Goal: Task Accomplishment & Management: Use online tool/utility

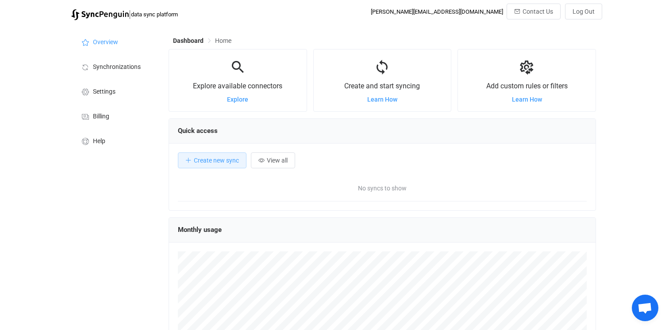
scroll to position [172, 427]
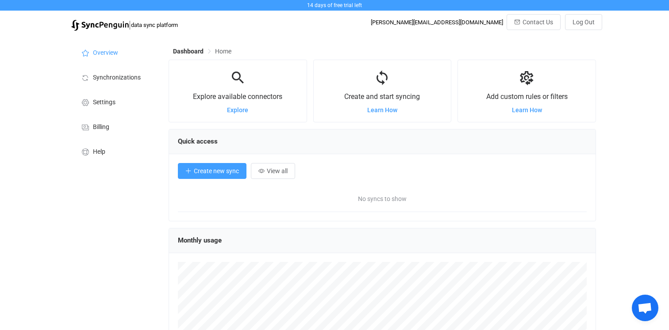
click at [233, 174] on span "Create new sync" at bounding box center [216, 171] width 45 height 7
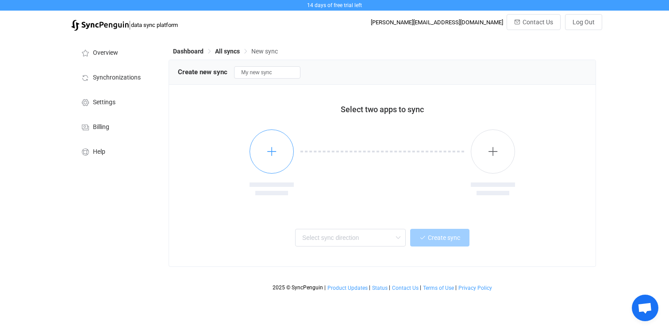
click at [268, 162] on button "button" at bounding box center [271, 152] width 44 height 44
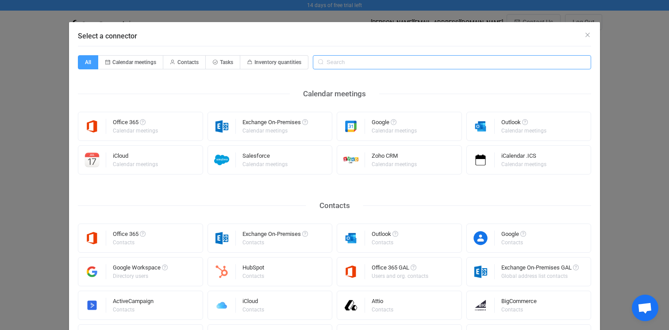
click at [336, 65] on input "Select a connector" at bounding box center [452, 62] width 278 height 14
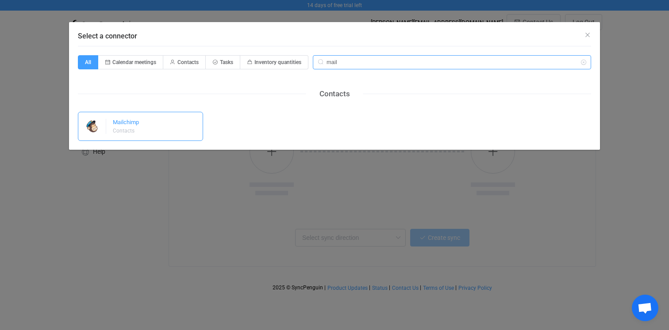
type input "mail"
click at [148, 118] on div "Mailchimp Contacts" at bounding box center [140, 126] width 125 height 29
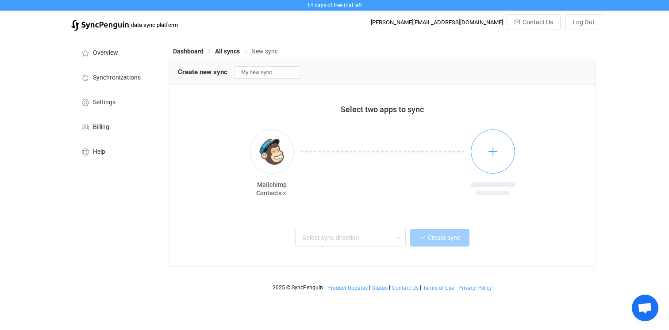
click at [497, 165] on button "button" at bounding box center [493, 152] width 44 height 44
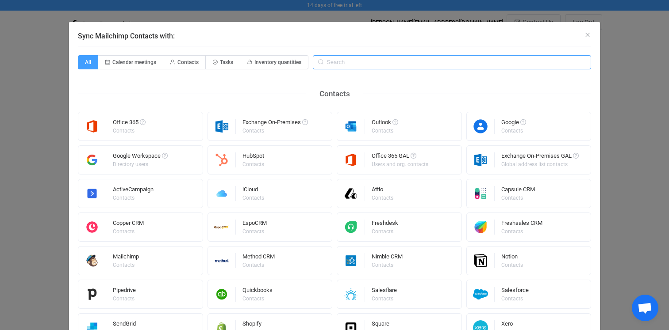
click at [353, 64] on input "Sync Mailchimp Contacts with:" at bounding box center [452, 62] width 278 height 14
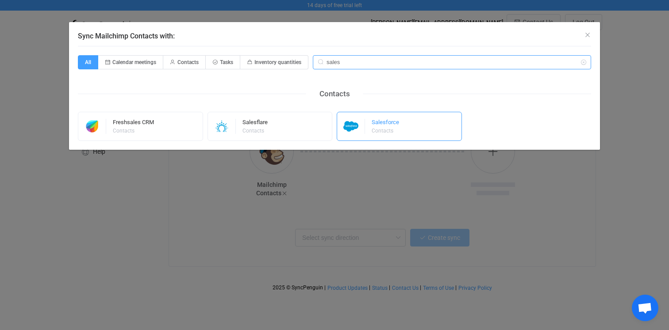
type input "sales"
click at [384, 121] on div "Salesforce" at bounding box center [385, 123] width 27 height 9
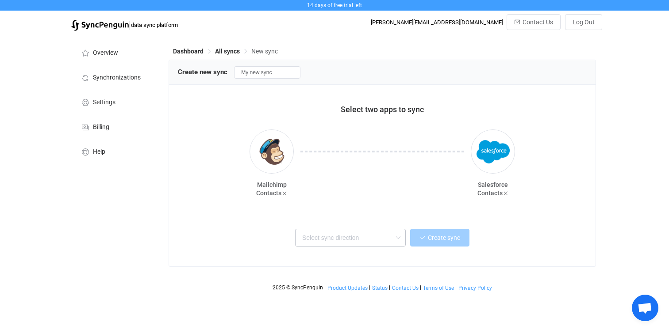
click at [398, 237] on icon at bounding box center [397, 238] width 11 height 18
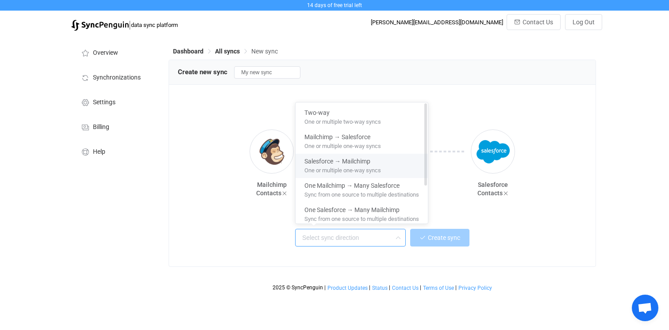
click at [341, 166] on span "One or multiple one-way syncs" at bounding box center [342, 169] width 77 height 10
type input "Salesforce → Mailchimp"
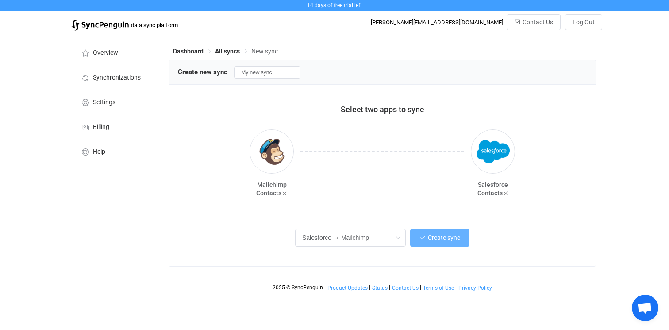
click at [448, 237] on span "Create sync" at bounding box center [444, 237] width 32 height 7
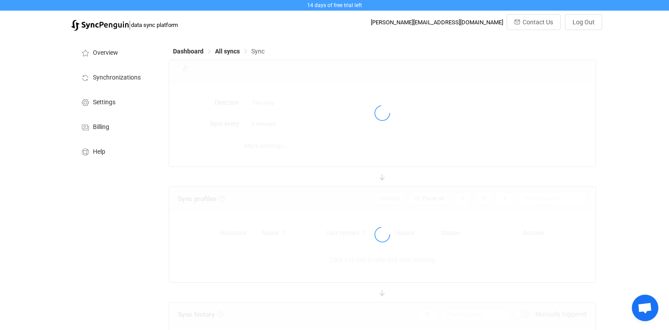
type input "Salesforce → Mailchimp"
type input "10 minutes"
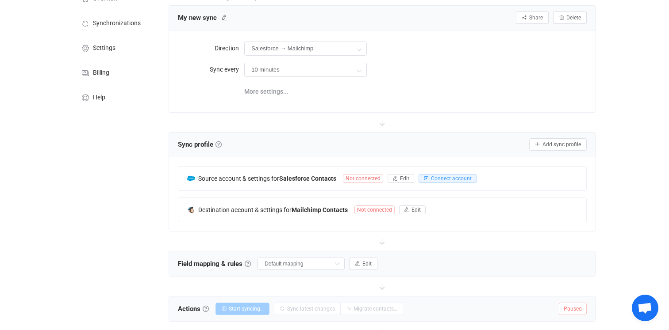
scroll to position [96, 0]
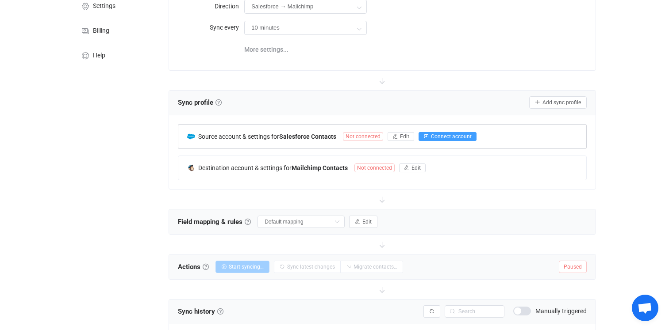
click at [452, 136] on span "Connect account" at bounding box center [451, 137] width 41 height 6
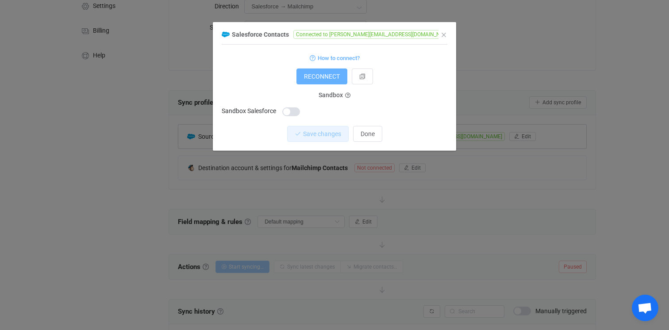
click at [329, 72] on button "RECONNECT" at bounding box center [321, 77] width 51 height 16
click at [372, 134] on span "Done" at bounding box center [367, 133] width 14 height 7
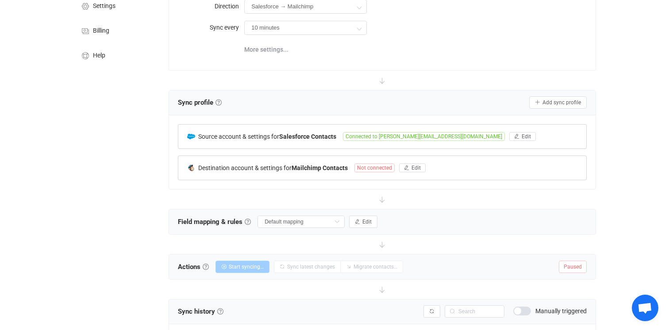
click at [380, 169] on span "Not connected" at bounding box center [374, 168] width 40 height 9
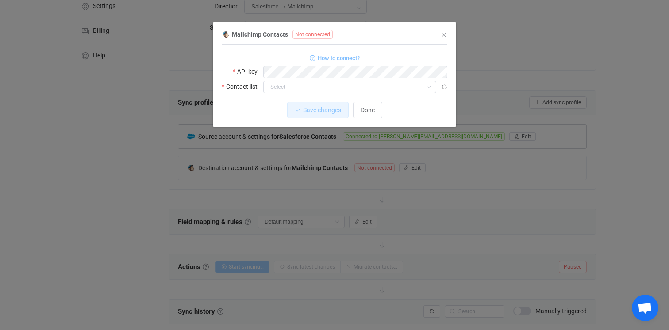
click at [322, 58] on span "How to connect?" at bounding box center [339, 58] width 42 height 10
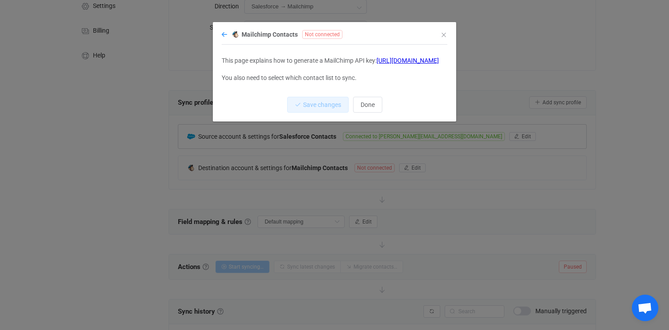
click at [224, 33] on icon "dialog" at bounding box center [224, 34] width 5 height 6
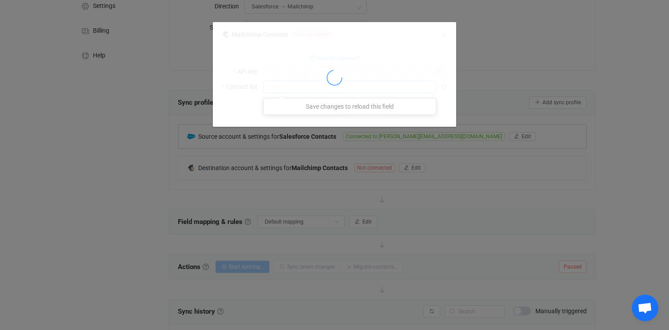
click at [275, 87] on div "Mailchimp Contacts Not connected 1 { { "apiKey": "27981387ef2c4b7bb606c7dca3137…" at bounding box center [335, 78] width 226 height 98
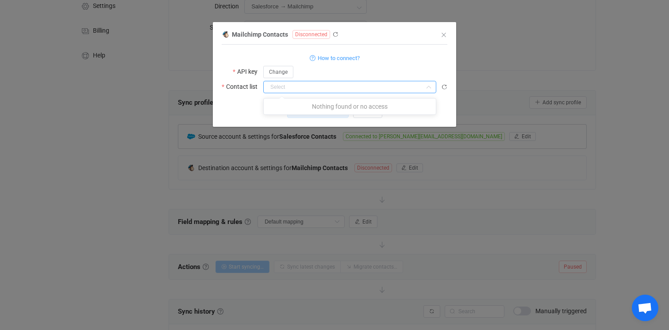
click at [331, 90] on input "dialog" at bounding box center [349, 87] width 173 height 12
click at [426, 87] on icon "dialog" at bounding box center [428, 87] width 11 height 12
click at [292, 86] on input "dialog" at bounding box center [349, 87] width 173 height 12
click at [322, 69] on div "Change" at bounding box center [355, 71] width 184 height 13
click at [365, 112] on span "Done" at bounding box center [367, 110] width 14 height 7
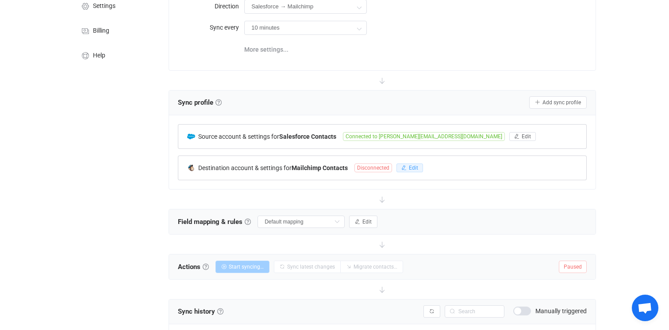
click at [414, 165] on span "Edit" at bounding box center [413, 168] width 9 height 6
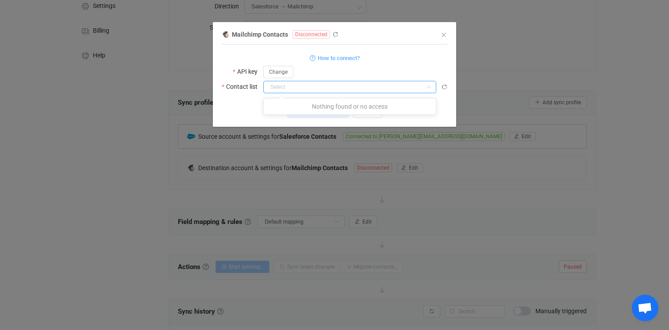
click at [279, 87] on input "dialog" at bounding box center [349, 87] width 173 height 12
click at [236, 103] on div "Save changes Done" at bounding box center [335, 110] width 226 height 16
click at [361, 107] on span "Done" at bounding box center [367, 110] width 14 height 7
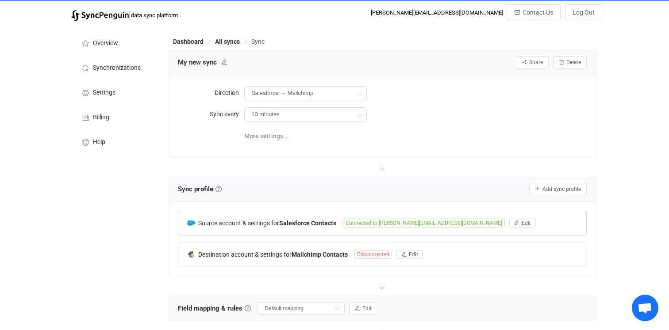
scroll to position [0, 0]
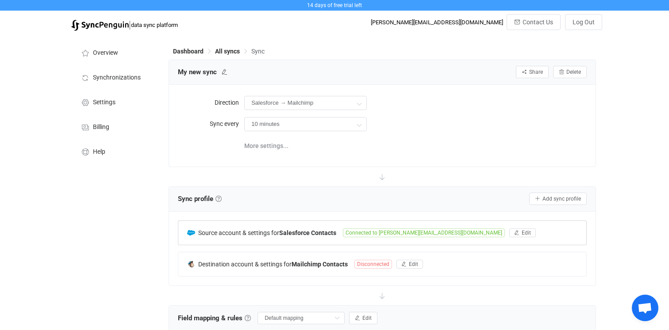
click at [192, 55] on div "Dashboard All syncs Sync" at bounding box center [382, 52] width 427 height 13
click at [195, 50] on span "Dashboard" at bounding box center [188, 51] width 31 height 7
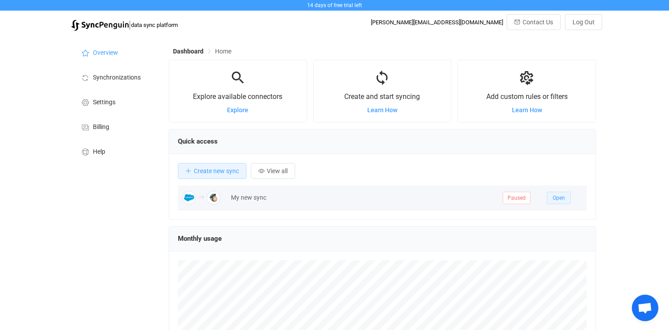
click at [559, 199] on span "Open" at bounding box center [558, 198] width 12 height 6
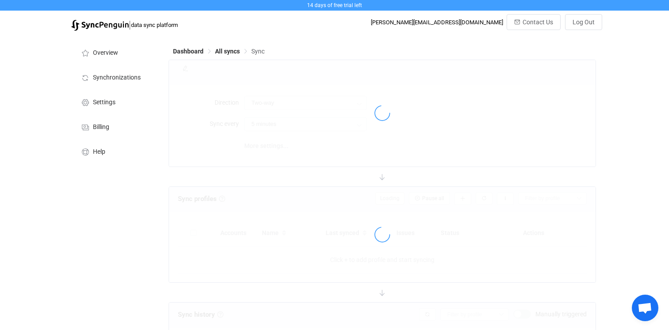
type input "Salesforce → Mailchimp"
type input "10 minutes"
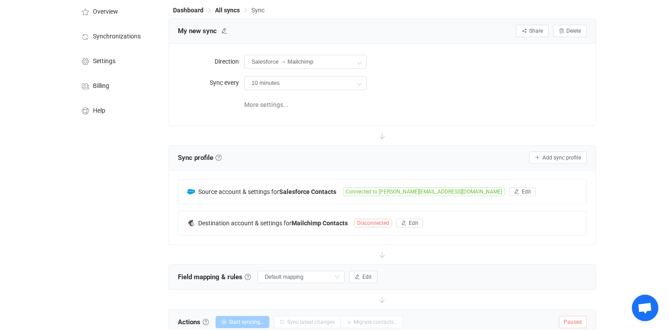
scroll to position [44, 0]
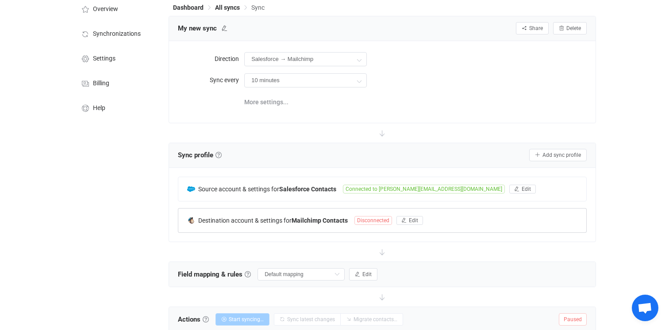
click at [384, 219] on span "Disconnected" at bounding box center [373, 220] width 38 height 9
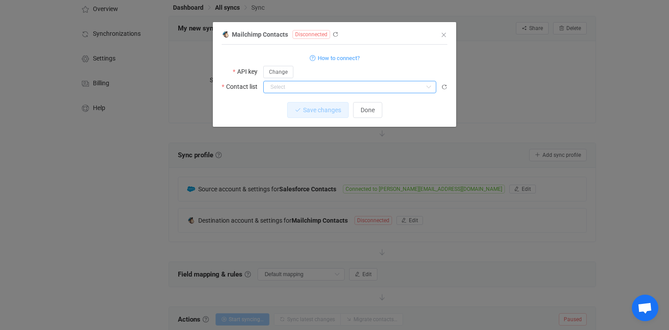
click at [314, 89] on input "dialog" at bounding box center [349, 87] width 173 height 12
click at [308, 88] on input "dialog" at bounding box center [349, 87] width 173 height 12
click at [445, 86] on icon "dialog" at bounding box center [444, 87] width 6 height 6
click at [342, 91] on input "dialog" at bounding box center [349, 87] width 173 height 12
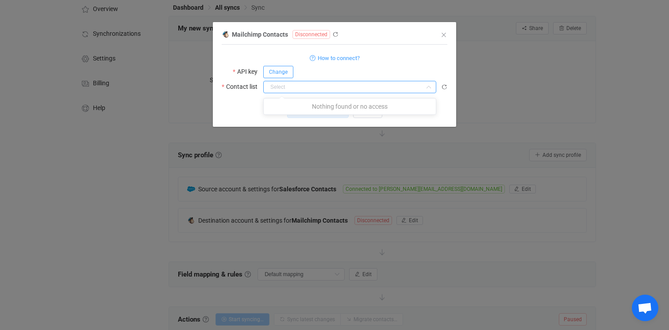
click at [285, 72] on span "Change" at bounding box center [278, 72] width 19 height 6
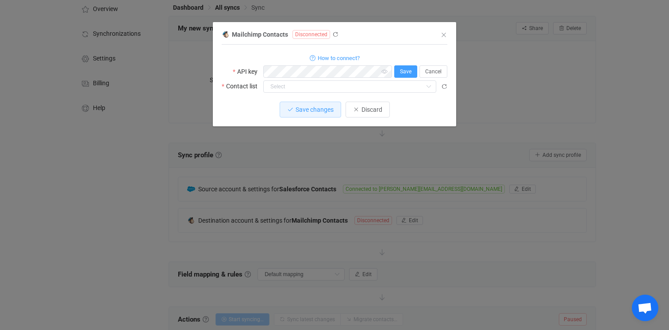
click at [402, 71] on span "Save" at bounding box center [406, 72] width 12 height 6
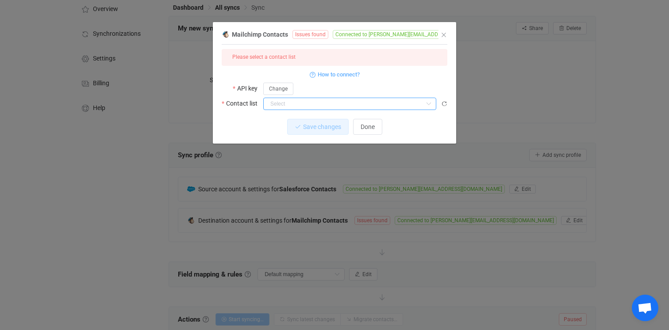
click at [292, 104] on input "dialog" at bounding box center [349, 104] width 173 height 12
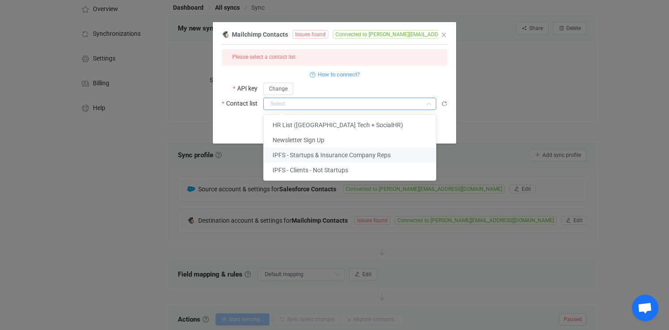
click at [290, 155] on span "IPFS - Startups & Insurance Company Reps" at bounding box center [331, 155] width 118 height 7
type input "IPFS - Startups & Insurance Company Reps"
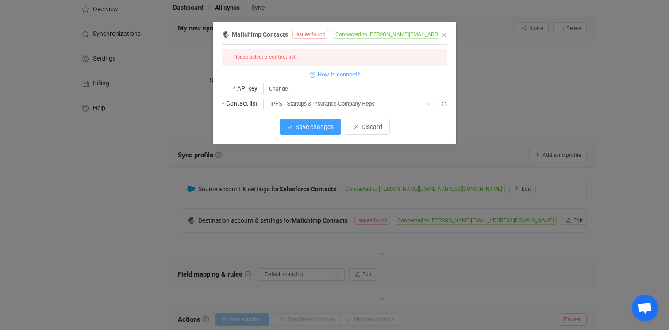
click at [315, 126] on span "Save changes" at bounding box center [314, 126] width 38 height 7
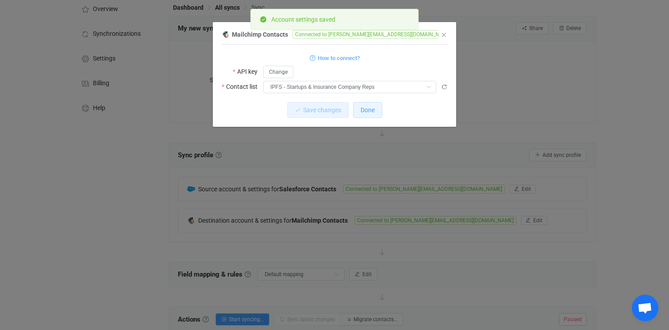
click at [370, 110] on span "Done" at bounding box center [367, 110] width 14 height 7
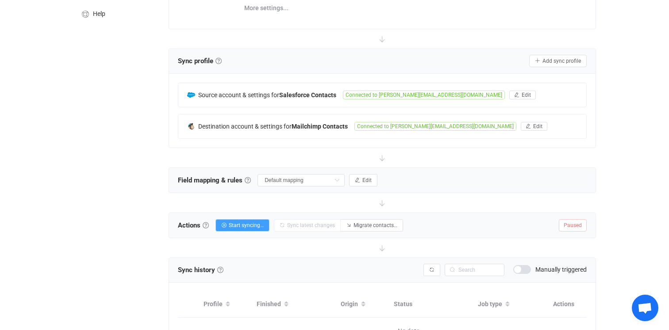
scroll to position [140, 0]
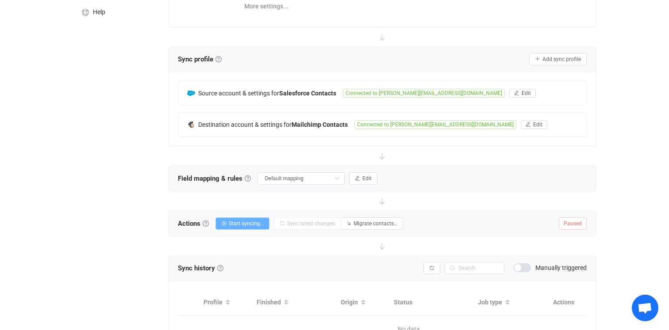
click at [245, 223] on span "Start syncing…" at bounding box center [246, 224] width 35 height 6
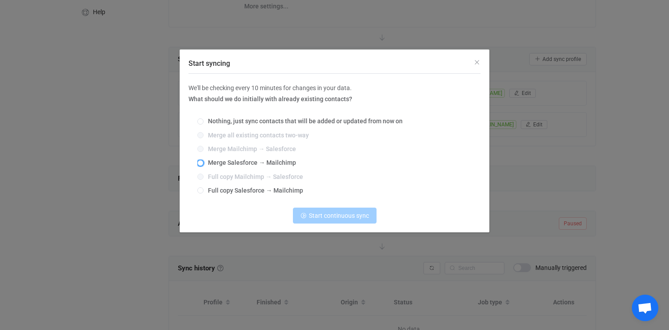
click at [201, 164] on span "Start syncing" at bounding box center [200, 163] width 6 height 6
click at [201, 164] on input "Merge Salesforce → Mailchimp" at bounding box center [200, 163] width 6 height 7
radio input "true"
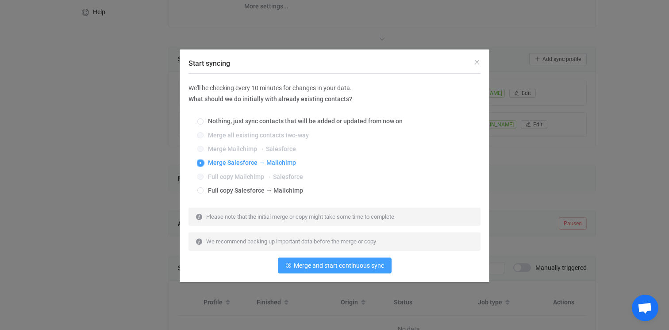
click at [201, 164] on span "Start syncing" at bounding box center [200, 163] width 6 height 6
click at [201, 164] on input "Merge Salesforce → Mailchimp" at bounding box center [200, 163] width 6 height 7
click at [206, 122] on span "Nothing, just sync contacts that will be added or updated from now on" at bounding box center [302, 121] width 199 height 7
click at [203, 122] on input "Nothing, just sync contacts that will be added or updated from now on" at bounding box center [200, 122] width 6 height 7
radio input "true"
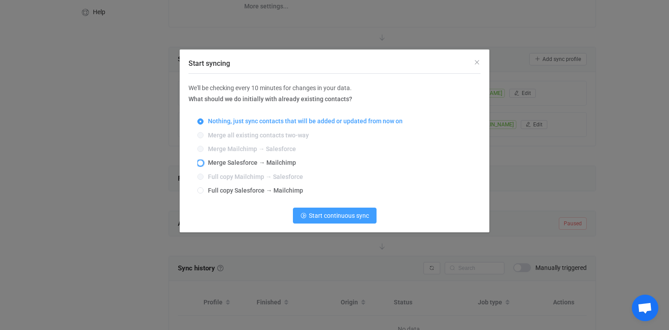
click at [201, 162] on span "Start syncing" at bounding box center [200, 163] width 6 height 6
click at [201, 162] on input "Merge Salesforce → Mailchimp" at bounding box center [200, 163] width 6 height 7
radio input "true"
radio input "false"
radio input "true"
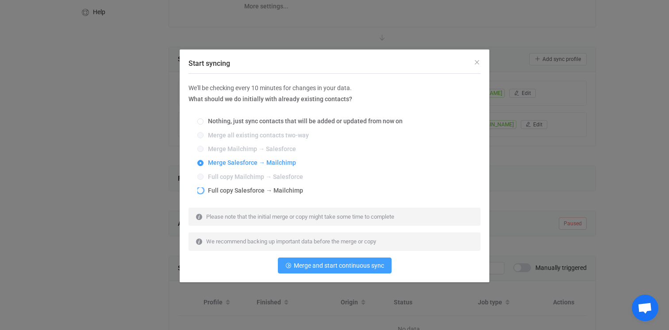
click at [203, 191] on span "Full copy Salesforce → Mailchimp" at bounding box center [253, 190] width 100 height 7
click at [203, 191] on input "Full copy Salesforce → Mailchimp" at bounding box center [200, 191] width 6 height 7
radio input "true"
radio input "false"
radio input "true"
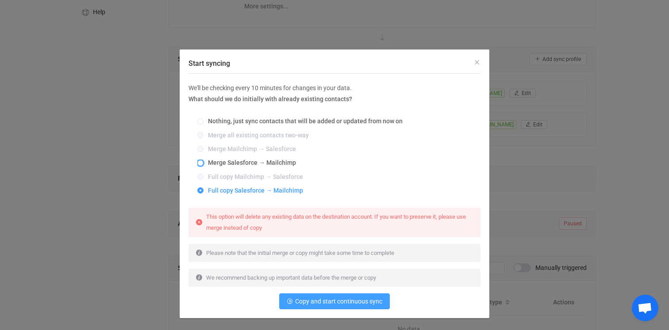
click at [202, 161] on span "Start syncing" at bounding box center [200, 163] width 6 height 6
click at [202, 161] on input "Merge Salesforce → Mailchimp" at bounding box center [200, 163] width 6 height 7
radio input "true"
radio input "false"
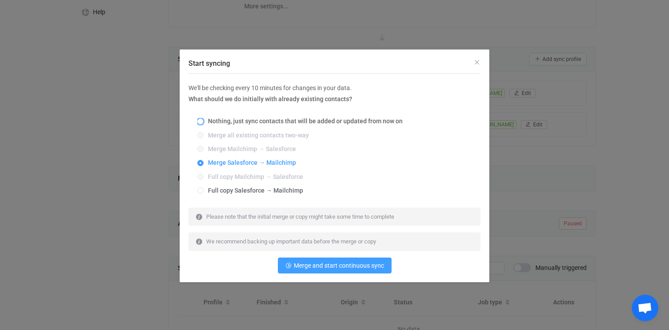
click at [207, 120] on span "Nothing, just sync contacts that will be added or updated from now on" at bounding box center [302, 121] width 199 height 7
click at [203, 120] on input "Nothing, just sync contacts that will be added or updated from now on" at bounding box center [200, 122] width 6 height 7
radio input "true"
radio input "false"
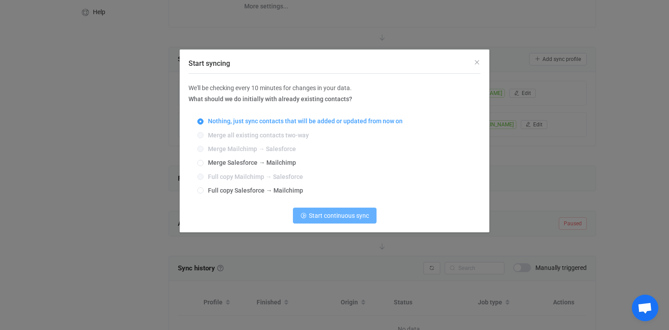
click at [327, 216] on span "Start continuous sync" at bounding box center [339, 215] width 60 height 7
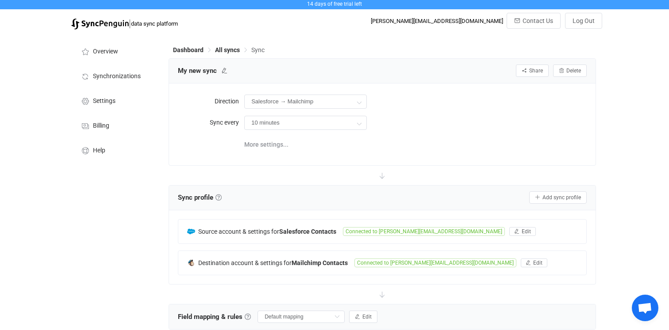
scroll to position [0, 0]
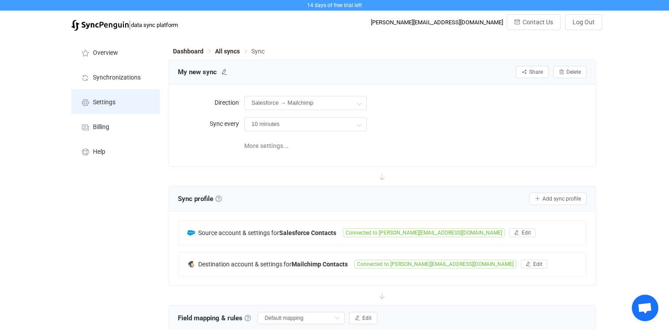
click at [107, 101] on span "Settings" at bounding box center [104, 102] width 23 height 7
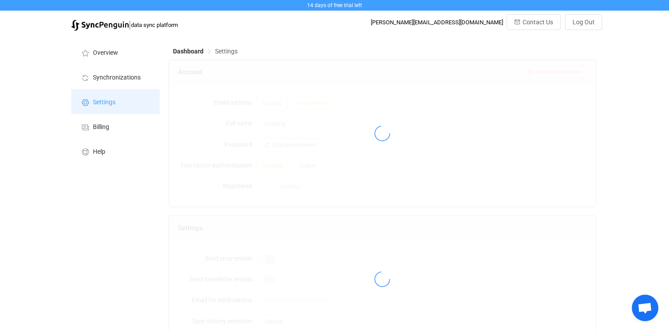
type input "[PERSON_NAME]"
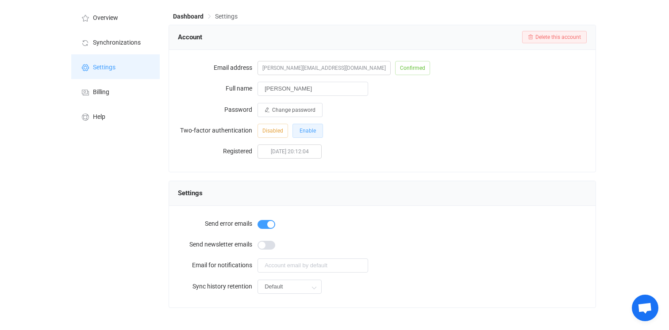
scroll to position [49, 0]
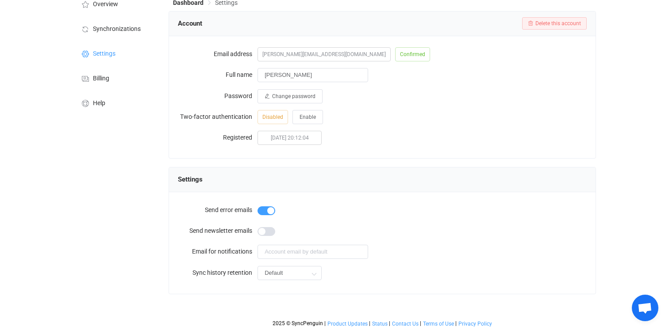
click at [268, 234] on span at bounding box center [266, 231] width 18 height 9
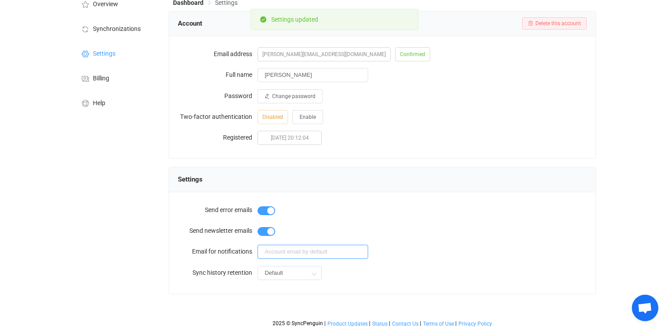
click at [277, 253] on input "text" at bounding box center [312, 252] width 111 height 14
type input "[PERSON_NAME][EMAIL_ADDRESS][DOMAIN_NAME]"
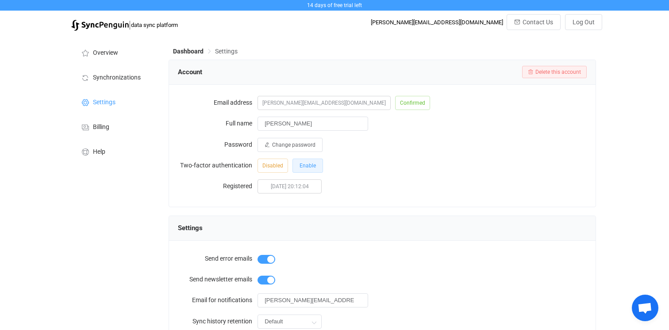
click at [311, 165] on span "Enable" at bounding box center [307, 166] width 16 height 6
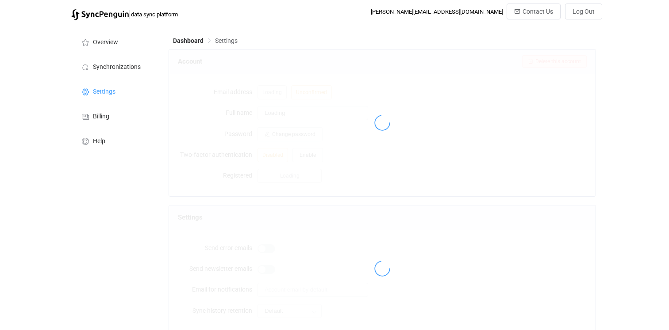
type input "[PERSON_NAME]"
type input "[PERSON_NAME][EMAIL_ADDRESS][DOMAIN_NAME]"
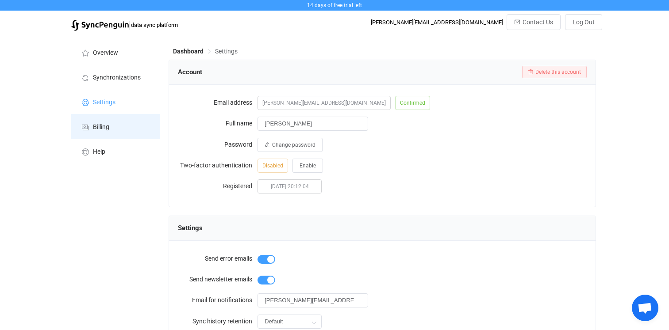
click at [98, 124] on span "Billing" at bounding box center [101, 127] width 16 height 7
